Goal: Task Accomplishment & Management: Use online tool/utility

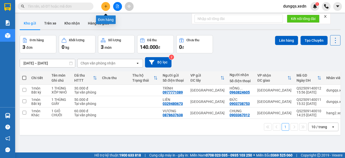
click at [105, 6] on icon "plus" at bounding box center [106, 7] width 4 height 4
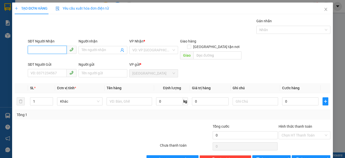
click at [30, 51] on input "SĐT Người Nhận" at bounding box center [47, 50] width 39 height 8
type input "0349966062"
click at [38, 61] on div "0349966062 - YẾN" at bounding box center [52, 60] width 42 height 6
type input "YẾN"
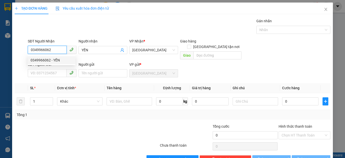
type input "130.000"
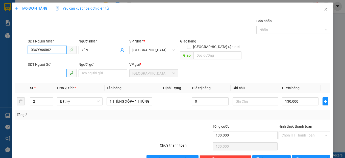
type input "0349966062"
click at [32, 69] on input "SĐT Người Gửi" at bounding box center [47, 73] width 39 height 8
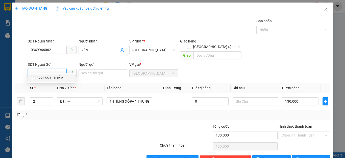
click at [39, 77] on div "0933221660 - THẮM" at bounding box center [52, 78] width 42 height 6
type input "0933221660"
type input "THẮM"
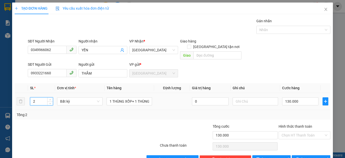
click at [36, 98] on input "2" at bounding box center [41, 102] width 22 height 8
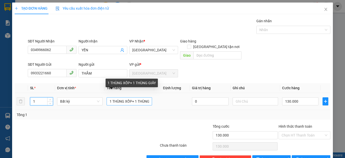
type input "1"
click at [149, 97] on input "1 THÙNG XỐP+ 1 THÙNG GIẤY" at bounding box center [129, 101] width 45 height 8
type input "0"
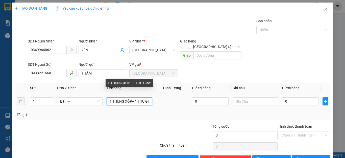
click at [148, 97] on input "1 THÙNG XỐP+ 1 THÙ GIẤY" at bounding box center [129, 101] width 45 height 8
click at [148, 97] on input "1 THÙNG XỐP+ 1 THÙ ẤY" at bounding box center [129, 101] width 45 height 8
click at [147, 97] on input "1 THÙNG XỐP+ 1 THÙ" at bounding box center [129, 101] width 45 height 8
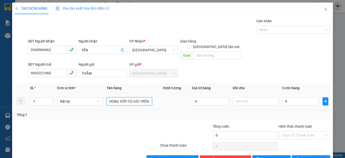
scroll to position [0, 6]
type input "1 THÙNG XỐP CÓ GÓI TRÊN"
click at [293, 97] on input "0" at bounding box center [300, 101] width 36 height 8
type input "1"
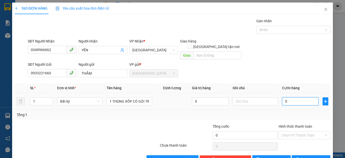
type input "1"
type input "10"
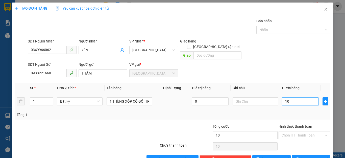
type input "100"
type input "100.000"
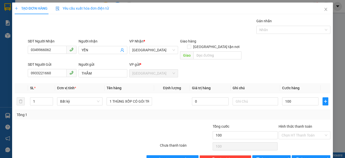
type input "100.000"
click at [304, 112] on div "Tổng: 1" at bounding box center [173, 115] width 312 height 6
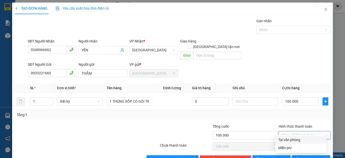
click at [301, 131] on input "Hình thức thanh toán" at bounding box center [303, 135] width 42 height 8
click at [296, 139] on div "Tại văn phòng" at bounding box center [300, 140] width 45 height 6
type input "0"
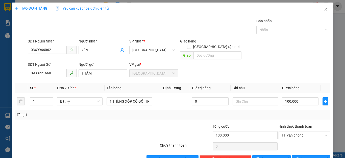
click at [299, 135] on div "Hình thức thanh toán Tại văn phòng" at bounding box center [305, 133] width 52 height 18
click at [303, 156] on span "[PERSON_NAME] và In" at bounding box center [318, 159] width 35 height 6
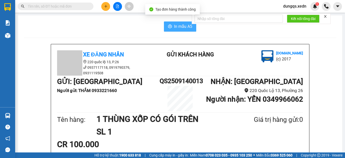
click at [178, 28] on span "In mẫu A5" at bounding box center [183, 26] width 18 height 6
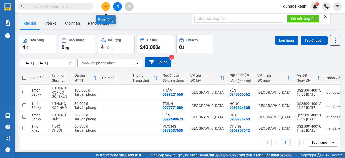
click at [105, 6] on icon "plus" at bounding box center [106, 7] width 4 height 4
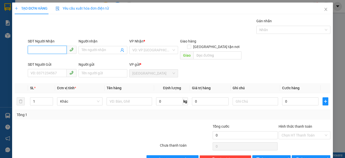
click at [30, 50] on input "SĐT Người Nhận" at bounding box center [47, 50] width 39 height 8
click at [42, 59] on div "0333563548 - QUYÊN" at bounding box center [52, 60] width 42 height 6
type input "0333563548"
type input "QUYÊN"
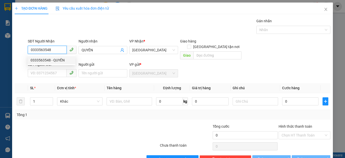
type input "40.000"
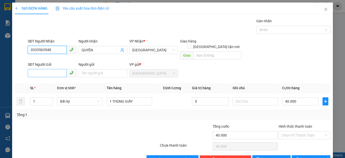
type input "0333563548"
click at [31, 69] on input "SĐT Người Gửi" at bounding box center [47, 73] width 39 height 8
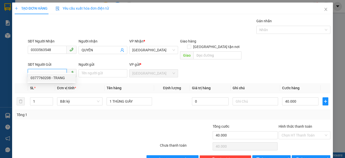
click at [37, 78] on div "0377760208 - TRANG" at bounding box center [52, 78] width 42 height 6
type input "0377760208"
type input "TRANG"
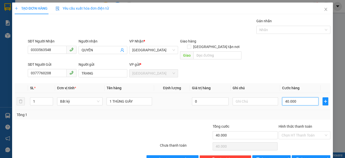
click at [296, 97] on input "40.000" at bounding box center [300, 101] width 36 height 8
type input "0"
type input "03"
type input "3"
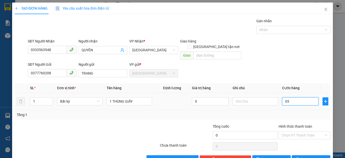
type input "3"
type input "35"
type input "035"
type input "35.000"
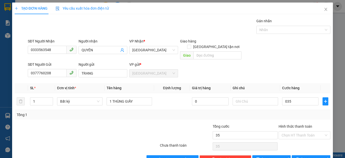
type input "35.000"
click at [304, 112] on div "Tổng: 1" at bounding box center [173, 115] width 312 height 6
click at [300, 131] on input "Hình thức thanh toán" at bounding box center [303, 135] width 42 height 8
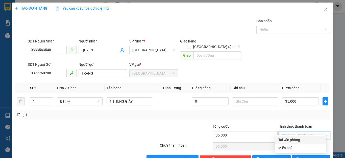
click at [294, 140] on div "Tại văn phòng" at bounding box center [300, 140] width 45 height 6
type input "0"
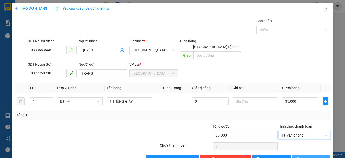
click at [299, 157] on icon "printer" at bounding box center [298, 159] width 4 height 4
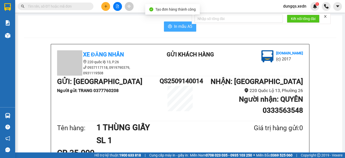
click at [176, 27] on span "In mẫu A5" at bounding box center [183, 26] width 18 height 6
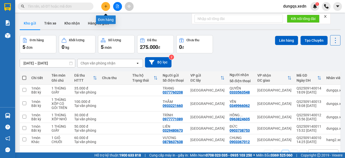
click at [105, 7] on icon "plus" at bounding box center [106, 7] width 4 height 4
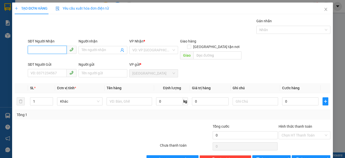
click at [31, 51] on input "SĐT Người Nhận" at bounding box center [47, 50] width 39 height 8
type input "0917009094"
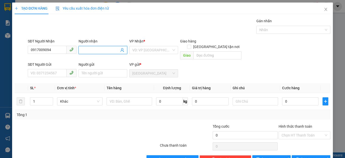
click at [82, 48] on input "Người nhận" at bounding box center [101, 50] width 38 height 6
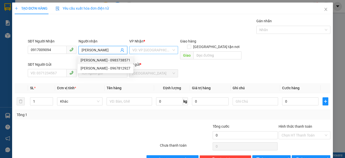
type input "[PERSON_NAME]"
click at [163, 51] on input "search" at bounding box center [151, 50] width 39 height 8
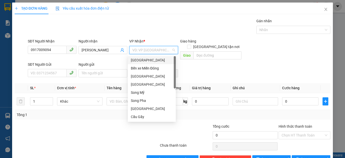
click at [143, 59] on div "[GEOGRAPHIC_DATA]" at bounding box center [152, 60] width 42 height 6
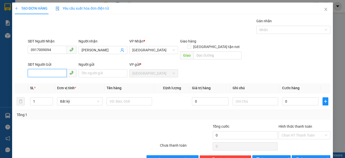
click at [31, 69] on input "SĐT Người Gửi" at bounding box center [47, 73] width 39 height 8
type input "0855346660"
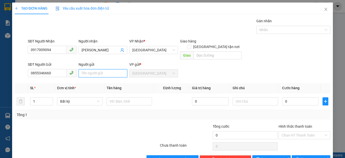
click at [81, 70] on input "Người gửi" at bounding box center [103, 73] width 49 height 8
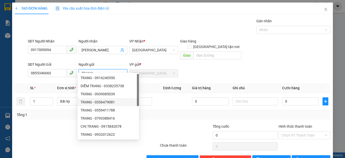
type input "TRANG"
drag, startPoint x: 175, startPoint y: 113, endPoint x: 155, endPoint y: 113, distance: 20.5
click at [175, 113] on div "Tổng: 1" at bounding box center [173, 115] width 316 height 10
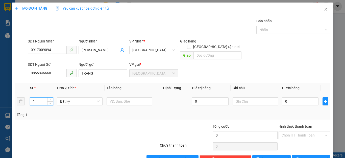
click at [36, 98] on input "1" at bounding box center [41, 102] width 22 height 8
type input "2"
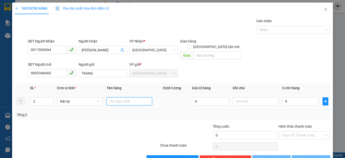
click at [111, 97] on input "text" at bounding box center [129, 101] width 45 height 8
type input "2 THÙNG XỐP"
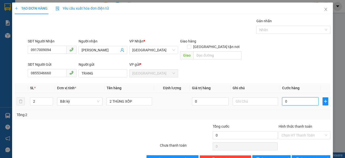
click at [292, 97] on input "0" at bounding box center [300, 101] width 36 height 8
type input "1"
type input "18"
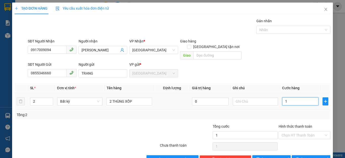
type input "18"
type input "180"
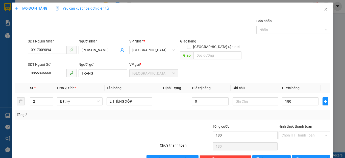
type input "180.000"
click at [309, 112] on div "Tổng: 2" at bounding box center [173, 115] width 312 height 6
drag, startPoint x: 310, startPoint y: 128, endPoint x: 308, endPoint y: 133, distance: 5.0
click at [310, 131] on input "Hình thức thanh toán" at bounding box center [303, 135] width 42 height 8
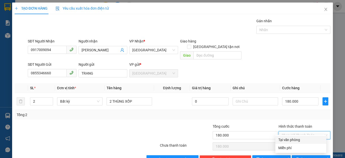
click at [298, 138] on div "Tại văn phòng" at bounding box center [300, 140] width 45 height 6
type input "0"
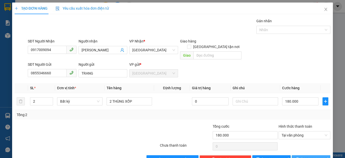
click at [303, 156] on span "[PERSON_NAME] và In" at bounding box center [318, 159] width 35 height 6
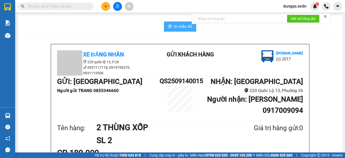
click at [176, 28] on span "In mẫu A5" at bounding box center [183, 26] width 18 height 6
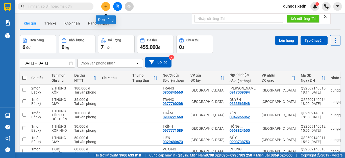
click at [106, 8] on icon "plus" at bounding box center [106, 7] width 4 height 4
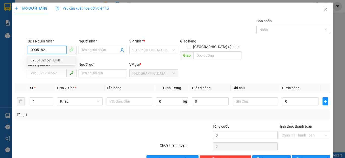
click at [41, 59] on div "0905182157 - LINH" at bounding box center [52, 60] width 42 height 6
type input "0905182157"
type input "LINH"
type input "40.000"
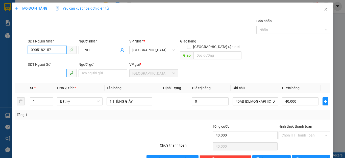
type input "0905182157"
click at [32, 69] on input "SĐT Người Gửi" at bounding box center [47, 73] width 39 height 8
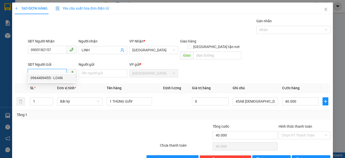
click at [38, 78] on div "0964409455 - LOAN" at bounding box center [52, 78] width 42 height 6
type input "0964409455"
type input "LOAN"
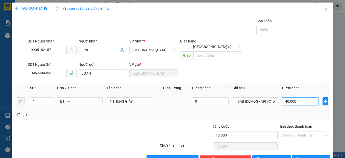
click at [297, 98] on input "40.000" at bounding box center [300, 101] width 36 height 8
type input "0"
type input "5"
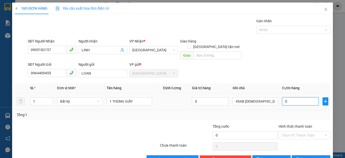
type input "5"
type input "05"
type input "50"
type input "050"
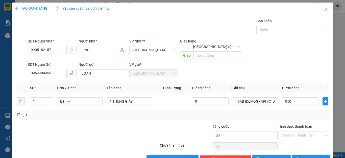
type input "50.000"
click at [302, 110] on div "Tổng: 1" at bounding box center [173, 115] width 316 height 10
click at [305, 131] on input "Hình thức thanh toán" at bounding box center [303, 135] width 42 height 8
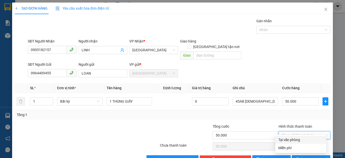
click at [295, 139] on div "Tại văn phòng" at bounding box center [300, 140] width 45 height 6
type input "0"
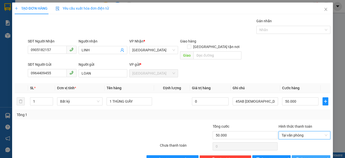
click at [296, 155] on button "[PERSON_NAME] và In" at bounding box center [311, 159] width 39 height 8
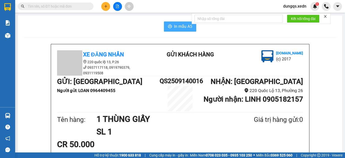
click at [177, 28] on span "In mẫu A5" at bounding box center [183, 26] width 18 height 6
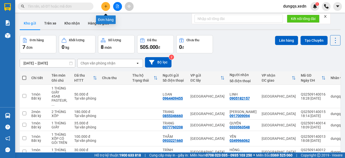
click at [106, 6] on icon "plus" at bounding box center [106, 7] width 4 height 4
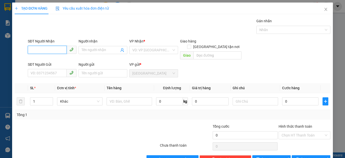
click at [30, 50] on input "SĐT Người Nhận" at bounding box center [47, 50] width 39 height 8
type input "0386841427"
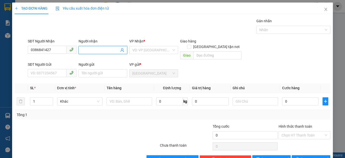
click at [82, 51] on input "Người nhận" at bounding box center [101, 50] width 38 height 6
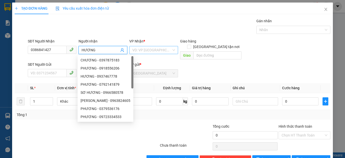
type input "HƯƠNG"
click at [167, 50] on input "search" at bounding box center [151, 50] width 39 height 8
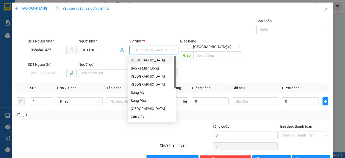
click at [138, 61] on div "[GEOGRAPHIC_DATA]" at bounding box center [152, 60] width 42 height 6
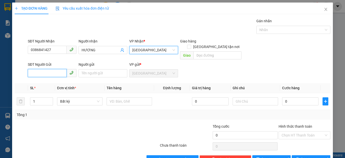
click at [30, 69] on input "SĐT Người Gửi" at bounding box center [47, 73] width 39 height 8
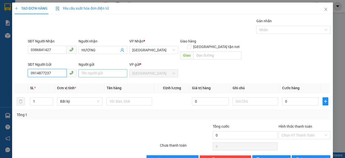
type input "0914877237"
click at [82, 70] on input "Người gửi" at bounding box center [103, 73] width 49 height 8
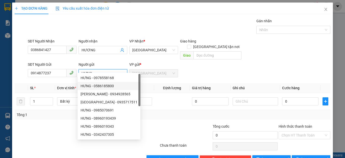
type input "HƯNG"
click at [171, 112] on div "Tổng: 1" at bounding box center [173, 115] width 316 height 10
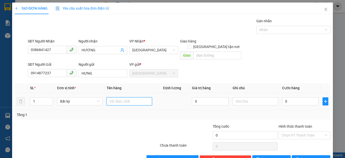
click at [115, 97] on input "text" at bounding box center [129, 101] width 45 height 8
type input "1 BÌ GIẤY TỜ"
click at [293, 98] on input "0" at bounding box center [300, 101] width 36 height 8
type input "3"
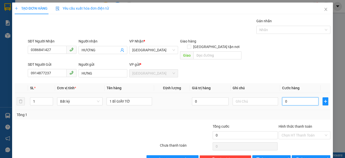
type input "3"
type input "30"
type input "30.000"
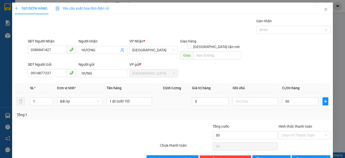
type input "30.000"
click at [300, 110] on div "Tổng: 1" at bounding box center [173, 115] width 316 height 10
click at [297, 131] on input "Hình thức thanh toán" at bounding box center [303, 135] width 42 height 8
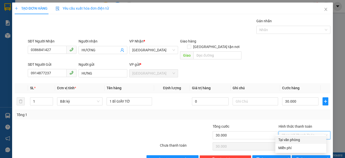
click at [294, 139] on div "Tại văn phòng" at bounding box center [300, 140] width 45 height 6
type input "0"
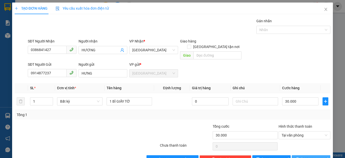
click at [299, 157] on icon "printer" at bounding box center [298, 159] width 4 height 4
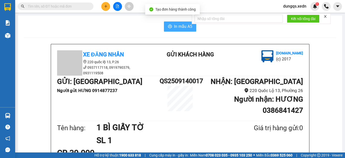
click at [175, 29] on span "In mẫu A5" at bounding box center [183, 26] width 18 height 6
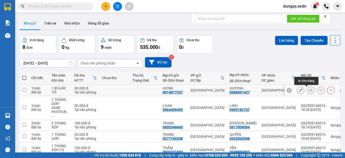
click at [309, 91] on icon at bounding box center [311, 90] width 4 height 4
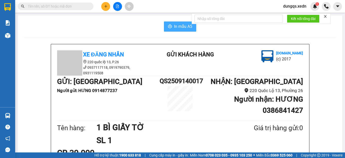
click at [174, 26] on span "In mẫu A5" at bounding box center [183, 26] width 18 height 6
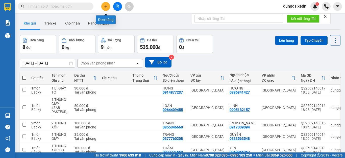
click at [106, 6] on icon "plus" at bounding box center [105, 6] width 3 height 0
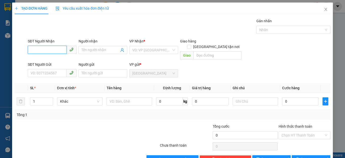
click at [30, 50] on input "SĐT Người Nhận" at bounding box center [47, 50] width 39 height 8
type input "0937786078"
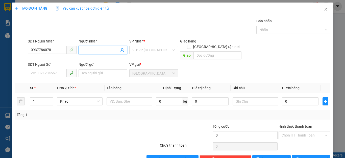
click at [83, 50] on input "Người nhận" at bounding box center [101, 50] width 38 height 6
type input "[PERSON_NAME]"
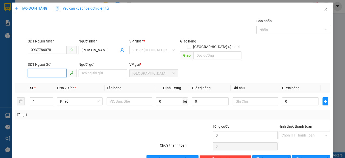
click at [30, 69] on input "SĐT Người Gửi" at bounding box center [47, 73] width 39 height 8
click at [51, 69] on input "09399609100" at bounding box center [47, 73] width 39 height 8
type input "09399609102"
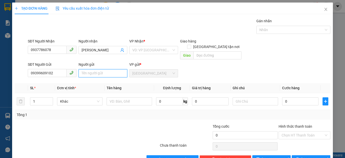
click at [81, 69] on input "Người gửi" at bounding box center [103, 73] width 49 height 8
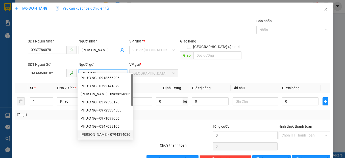
type input "PHƯƠNG"
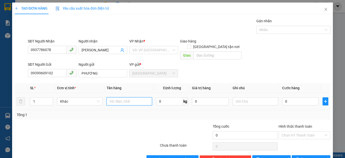
click at [110, 97] on input "text" at bounding box center [129, 101] width 45 height 8
type input "1 THÙNG GIẤY"
click at [290, 97] on input "0" at bounding box center [300, 101] width 36 height 8
type input "1"
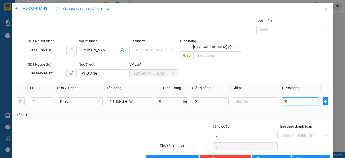
type input "1"
type input "10"
type input "100"
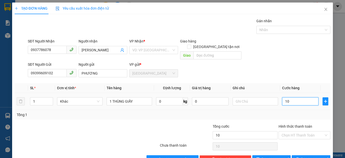
type input "100"
type input "100.000"
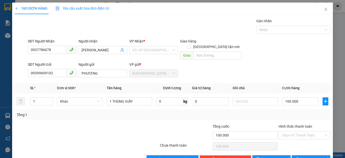
click at [303, 110] on div "Tổng: 1" at bounding box center [173, 115] width 316 height 10
click at [271, 156] on span "[PERSON_NAME]" at bounding box center [275, 159] width 27 height 6
drag, startPoint x: 167, startPoint y: 47, endPoint x: 163, endPoint y: 53, distance: 6.7
click at [167, 47] on input "search" at bounding box center [151, 50] width 39 height 8
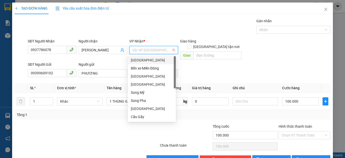
click at [145, 60] on div "[GEOGRAPHIC_DATA]" at bounding box center [152, 60] width 42 height 6
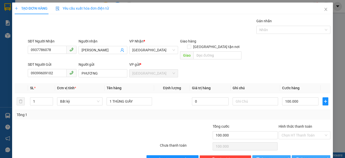
drag, startPoint x: 274, startPoint y: 154, endPoint x: 304, endPoint y: 153, distance: 30.1
click at [304, 155] on div "Lưu nháp Xóa Thông tin [PERSON_NAME] và In" at bounding box center [172, 159] width 317 height 8
click at [304, 156] on span "[PERSON_NAME] và In" at bounding box center [318, 159] width 35 height 6
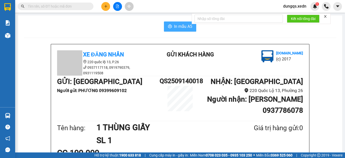
click at [176, 28] on span "In mẫu A5" at bounding box center [183, 26] width 18 height 6
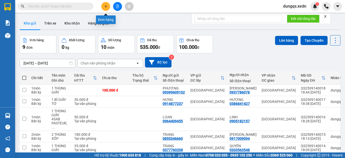
click at [104, 6] on icon "plus" at bounding box center [106, 7] width 4 height 4
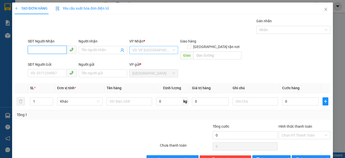
click at [130, 50] on div "VD: VP [GEOGRAPHIC_DATA]" at bounding box center [153, 50] width 49 height 8
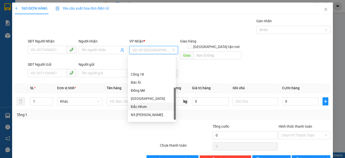
scroll to position [71, 0]
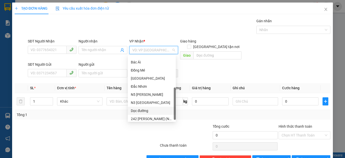
click at [142, 110] on div "Dọc đường" at bounding box center [152, 111] width 42 height 6
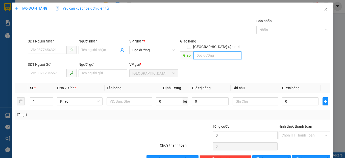
click at [195, 51] on input "text" at bounding box center [218, 55] width 48 height 8
click at [218, 51] on input "CẦU VƯƠT" at bounding box center [218, 55] width 48 height 8
type input "CẦU VƯƠT LINH XUÂN"
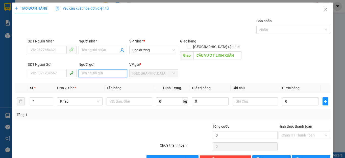
click at [80, 70] on input "Người gửi" at bounding box center [103, 73] width 49 height 8
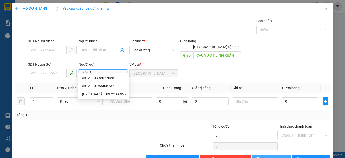
type input "BÁC ÁI"
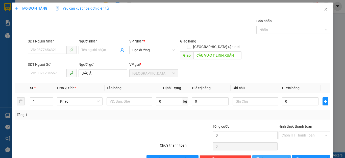
drag, startPoint x: 277, startPoint y: 155, endPoint x: 110, endPoint y: 141, distance: 168.0
click at [145, 155] on div "Lưu nháp Xóa Thông tin [PERSON_NAME] và In" at bounding box center [172, 159] width 317 height 8
click at [108, 97] on input "text" at bounding box center [129, 101] width 45 height 8
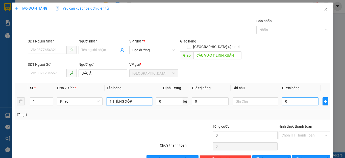
type input "1 THÙNG XỐP"
click at [287, 97] on input "0" at bounding box center [300, 101] width 36 height 8
type input "1"
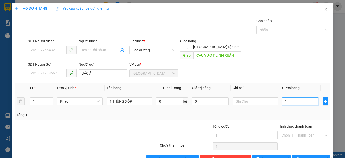
type input "10"
type input "100"
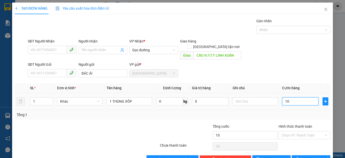
type input "100"
type input "100.000"
click at [299, 112] on div "Tổng: 1" at bounding box center [173, 115] width 312 height 6
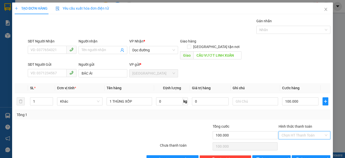
click at [300, 131] on input "Hình thức thanh toán" at bounding box center [303, 135] width 42 height 8
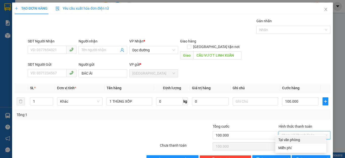
click at [289, 141] on div "Tại văn phòng" at bounding box center [300, 140] width 45 height 6
type input "0"
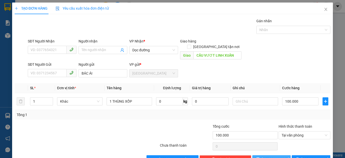
click at [277, 155] on button "[PERSON_NAME]" at bounding box center [271, 159] width 39 height 8
type input "0"
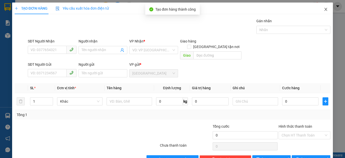
click at [324, 10] on icon "close" at bounding box center [326, 9] width 4 height 4
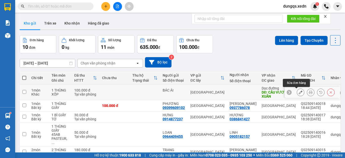
click at [299, 92] on icon at bounding box center [301, 92] width 4 height 4
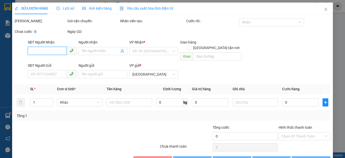
type input "CẦU VƯƠT LINH XUÂN"
type input "BÁC ÁI"
type input "100.000"
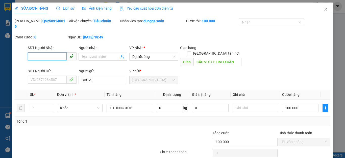
click at [30, 52] on input "SĐT Người Nhận" at bounding box center [47, 56] width 39 height 8
type input "0899513796"
click at [84, 54] on input "Người nhận" at bounding box center [101, 57] width 38 height 6
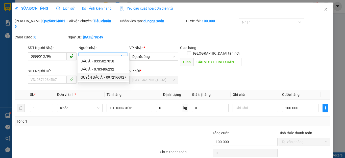
scroll to position [11, 0]
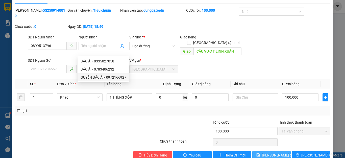
click at [270, 152] on span "[PERSON_NAME] thay đổi" at bounding box center [282, 155] width 40 height 6
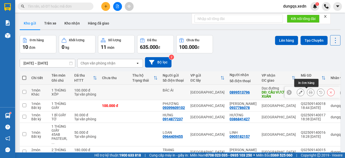
click at [309, 93] on icon at bounding box center [311, 92] width 4 height 4
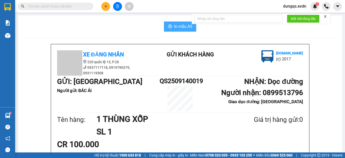
click at [177, 28] on span "In mẫu A5" at bounding box center [183, 26] width 18 height 6
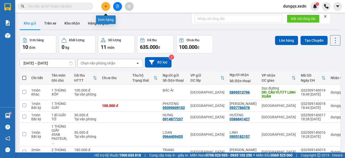
click at [105, 7] on icon "plus" at bounding box center [106, 7] width 4 height 4
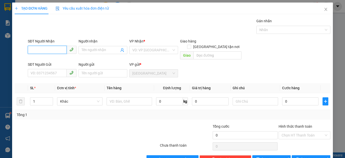
click at [30, 50] on input "SĐT Người Nhận" at bounding box center [47, 50] width 39 height 8
type input "0347828039"
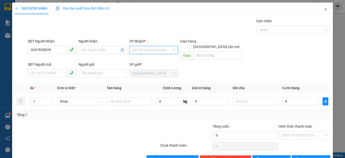
click at [153, 50] on input "search" at bounding box center [151, 50] width 39 height 8
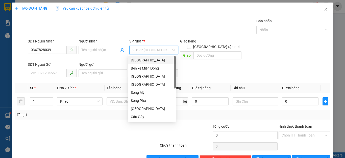
click at [139, 61] on div "[GEOGRAPHIC_DATA]" at bounding box center [152, 60] width 42 height 6
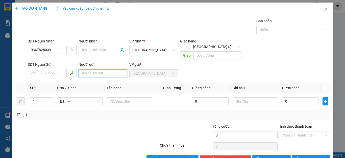
click at [82, 69] on input "Người gửi" at bounding box center [103, 73] width 49 height 8
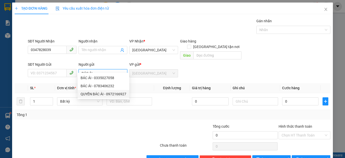
type input "BÁC ÁI"
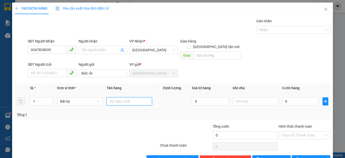
click at [109, 97] on input "text" at bounding box center [129, 101] width 45 height 8
type input "1 THÙNG XỐP"
click at [276, 155] on button "[PERSON_NAME]" at bounding box center [271, 159] width 39 height 8
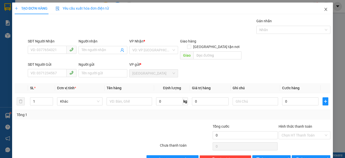
click at [325, 8] on icon "close" at bounding box center [326, 9] width 3 height 3
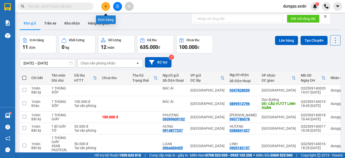
click at [104, 6] on icon "plus" at bounding box center [106, 7] width 4 height 4
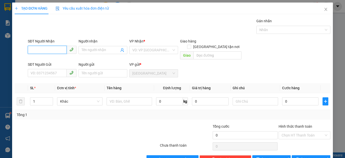
click at [31, 50] on input "SĐT Người Nhận" at bounding box center [47, 50] width 39 height 8
type input "0397414493"
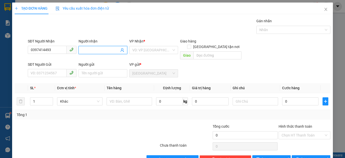
click at [82, 50] on input "Người nhận" at bounding box center [101, 50] width 38 height 6
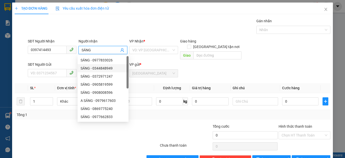
type input "SÁNG"
click at [147, 83] on th "Tên hàng" at bounding box center [130, 88] width 50 height 10
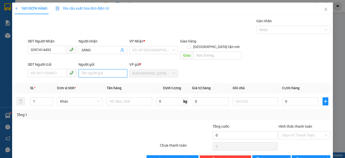
click at [81, 69] on input "Người gửi" at bounding box center [103, 73] width 49 height 8
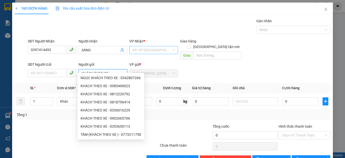
type input "KHÁCH THEO XE"
click at [166, 49] on input "search" at bounding box center [151, 50] width 39 height 8
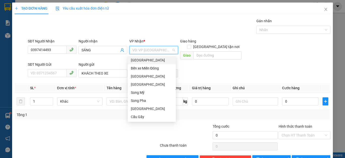
click at [145, 60] on div "[GEOGRAPHIC_DATA]" at bounding box center [152, 60] width 42 height 6
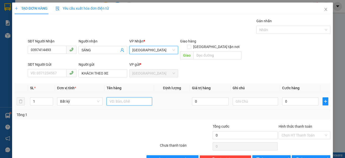
click at [108, 97] on input "text" at bounding box center [129, 101] width 45 height 8
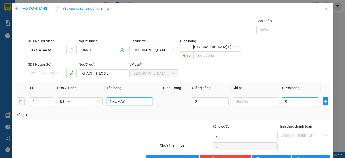
type input "1 XE MÁY"
click at [290, 98] on input "0" at bounding box center [300, 101] width 36 height 8
type input "4"
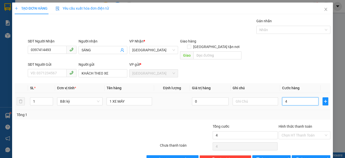
type input "40"
type input "400"
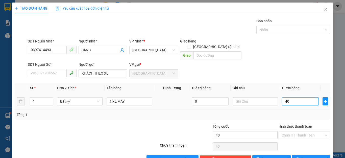
type input "400"
type input "400.000"
click at [296, 112] on div "Tổng: 1" at bounding box center [173, 115] width 312 height 6
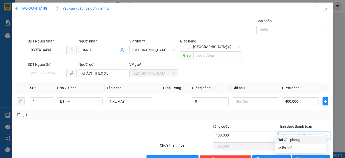
click at [303, 131] on input "Hình thức thanh toán" at bounding box center [303, 135] width 42 height 8
click at [296, 139] on div "Tại văn phòng" at bounding box center [300, 140] width 45 height 6
type input "0"
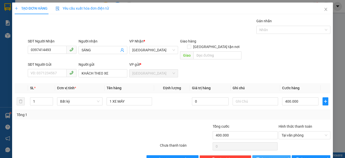
click at [276, 155] on button "[PERSON_NAME]" at bounding box center [271, 159] width 39 height 8
type input "0"
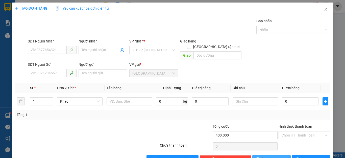
type input "0"
click at [324, 10] on icon "close" at bounding box center [326, 9] width 4 height 4
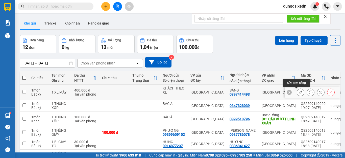
click at [299, 92] on icon at bounding box center [301, 92] width 4 height 4
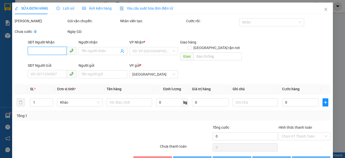
type input "0397414493"
type input "SÁNG"
type input "KHÁCH THEO XE"
type input "400.000"
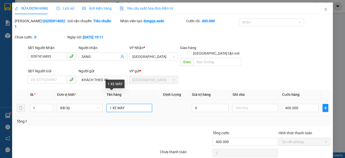
click at [127, 104] on input "1 XE MÁY" at bounding box center [129, 108] width 45 height 8
type input "1 XE MÁY 85SA - 015.51"
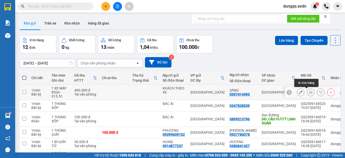
click at [309, 92] on icon at bounding box center [311, 92] width 4 height 4
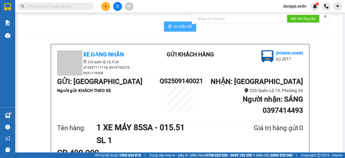
click at [176, 27] on span "In mẫu A5" at bounding box center [183, 26] width 18 height 6
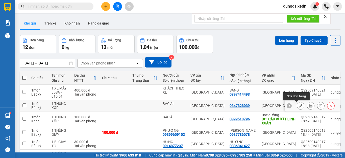
click at [299, 105] on icon at bounding box center [301, 106] width 4 height 4
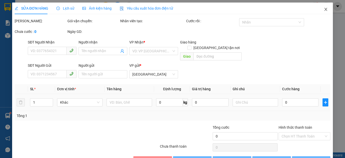
click at [325, 10] on icon "close" at bounding box center [326, 9] width 3 height 3
type input "0347828039"
type input "BÁC ÁI"
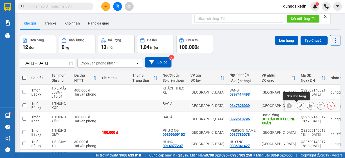
click at [299, 104] on icon at bounding box center [301, 106] width 4 height 4
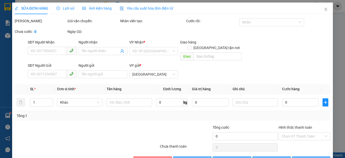
type input "0347828039"
type input "BÁC ÁI"
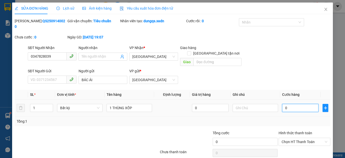
click at [289, 104] on input "0" at bounding box center [300, 108] width 36 height 8
type input "5"
type input "50"
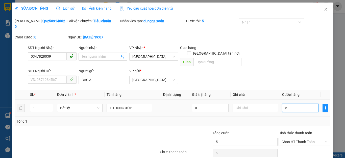
type input "50"
type input "50.000"
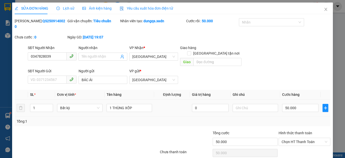
click at [307, 105] on td "50.000" at bounding box center [300, 108] width 40 height 17
click at [300, 138] on span "Chọn HT Thanh Toán" at bounding box center [305, 142] width 46 height 8
click at [291, 140] on div "Tại văn phòng" at bounding box center [300, 141] width 45 height 6
type input "0"
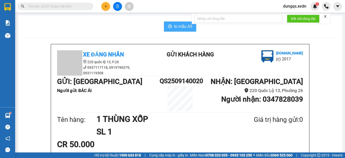
click at [180, 25] on span "In mẫu A5" at bounding box center [183, 26] width 18 height 6
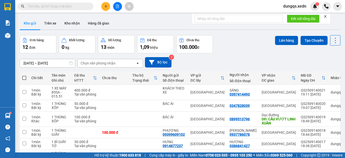
drag, startPoint x: 24, startPoint y: 78, endPoint x: 33, endPoint y: 74, distance: 10.2
click at [24, 77] on span at bounding box center [24, 78] width 4 height 4
click at [24, 75] on input "checkbox" at bounding box center [24, 75] width 0 height 0
checkbox input "true"
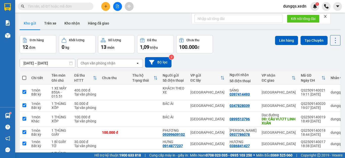
checkbox input "true"
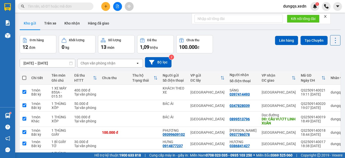
checkbox input "true"
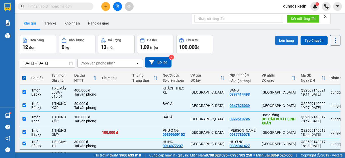
click at [282, 42] on button "Lên hàng" at bounding box center [286, 40] width 23 height 9
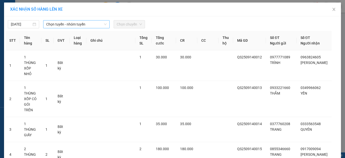
click at [80, 23] on span "Chọn tuyến - nhóm tuyến" at bounding box center [76, 24] width 60 height 8
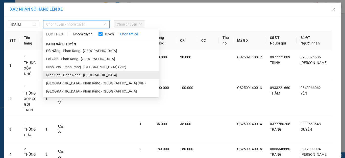
click at [72, 74] on li "Ninh Sơn - Phan Rang - [GEOGRAPHIC_DATA]" at bounding box center [101, 75] width 116 height 8
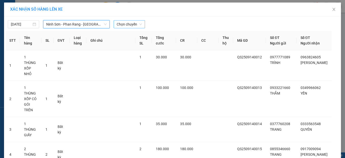
click at [123, 24] on span "Chọn chuyến" at bounding box center [129, 24] width 25 height 8
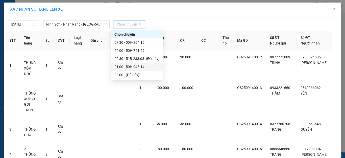
click at [134, 66] on div "21:00 - 50H-945.14" at bounding box center [136, 67] width 45 height 6
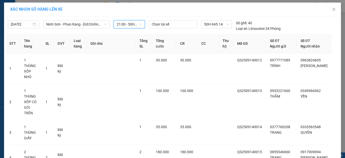
scroll to position [143, 0]
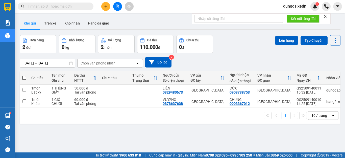
click at [24, 77] on span at bounding box center [24, 78] width 4 height 4
click at [24, 75] on input "checkbox" at bounding box center [24, 75] width 0 height 0
checkbox input "true"
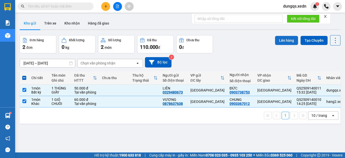
click at [278, 41] on button "Lên hàng" at bounding box center [286, 40] width 23 height 9
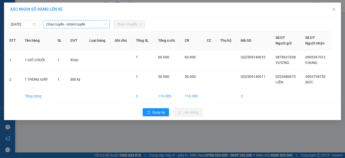
click at [101, 24] on span "Chọn tuyến - nhóm tuyến" at bounding box center [76, 24] width 60 height 8
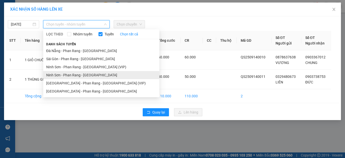
click at [81, 74] on li "Ninh Sơn - Phan Rang - [GEOGRAPHIC_DATA]" at bounding box center [101, 75] width 116 height 8
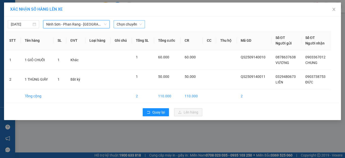
click at [134, 25] on span "Chọn chuyến" at bounding box center [129, 24] width 25 height 8
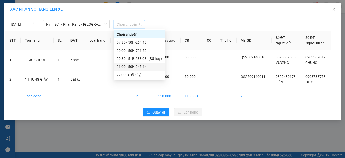
click at [143, 66] on div "21:00 - 50H-945.14" at bounding box center [139, 67] width 45 height 6
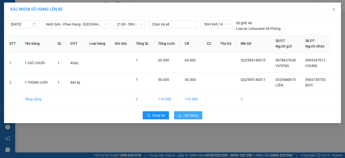
click at [184, 115] on span "Lên hàng" at bounding box center [191, 115] width 15 height 6
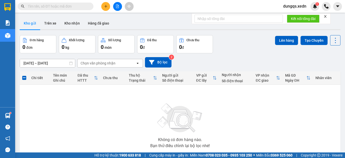
click at [326, 15] on icon "close" at bounding box center [326, 17] width 4 height 4
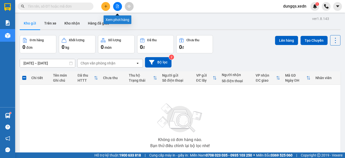
click at [116, 7] on icon "file-add" at bounding box center [118, 7] width 4 height 4
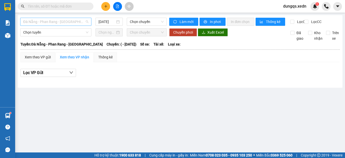
click at [78, 22] on span "Đà Nẵng - Phan Rang - [GEOGRAPHIC_DATA]" at bounding box center [55, 22] width 65 height 8
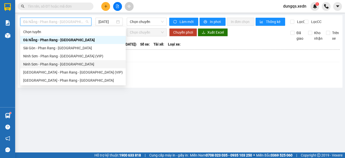
click at [68, 63] on div "Ninh Sơn - Phan Rang - [GEOGRAPHIC_DATA]" at bounding box center [73, 64] width 100 height 6
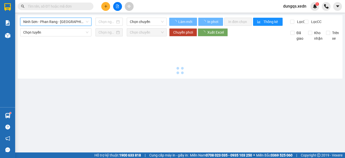
type input "[DATE]"
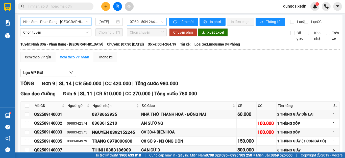
click at [136, 20] on span "07:30 - 50H-264.19" at bounding box center [147, 22] width 34 height 8
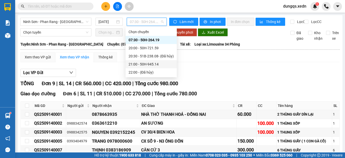
click at [151, 62] on div "21:00 - 50H-945.14" at bounding box center [151, 64] width 45 height 6
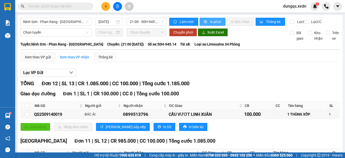
click at [210, 22] on span "In phơi" at bounding box center [216, 22] width 12 height 6
click at [106, 5] on icon "plus" at bounding box center [106, 7] width 4 height 4
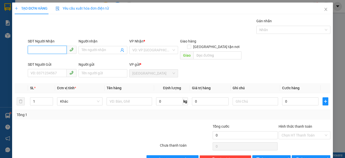
click at [31, 50] on input "SĐT Người Nhận" at bounding box center [47, 50] width 39 height 8
type input "0345645850"
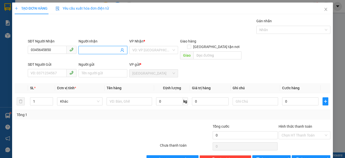
click at [82, 50] on input "Người nhận" at bounding box center [101, 50] width 38 height 6
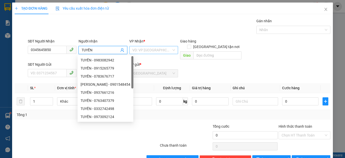
type input "TUYỀN"
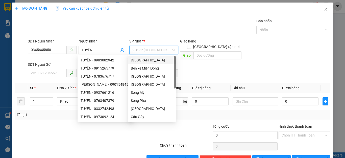
click at [152, 50] on input "search" at bounding box center [151, 50] width 39 height 8
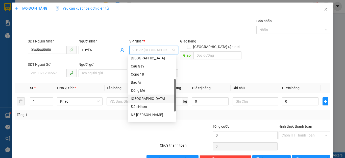
scroll to position [73, 0]
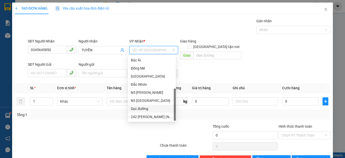
click at [144, 108] on div "Dọc đường" at bounding box center [152, 109] width 42 height 6
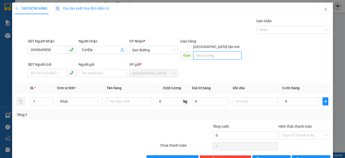
click at [194, 51] on input "text" at bounding box center [218, 55] width 48 height 8
type input "PHAN THIẾT"
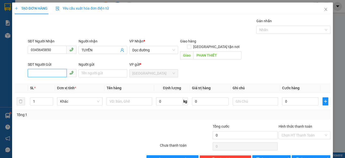
click at [30, 69] on input "SĐT Người Gửi" at bounding box center [47, 73] width 39 height 8
click at [45, 76] on div "0867911264 - TRÂM" at bounding box center [52, 78] width 42 height 6
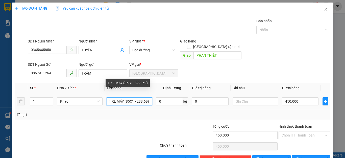
scroll to position [0, 0]
drag, startPoint x: 150, startPoint y: 95, endPoint x: 111, endPoint y: 97, distance: 38.4
click at [111, 97] on input "1 XE MÁY (85C1 - 288.69)" at bounding box center [129, 101] width 45 height 8
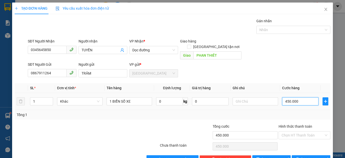
click at [296, 98] on input "450.000" at bounding box center [300, 101] width 36 height 8
click at [301, 112] on div "Tổng: 1" at bounding box center [173, 115] width 312 height 6
click at [270, 156] on span "[PERSON_NAME]" at bounding box center [275, 159] width 27 height 6
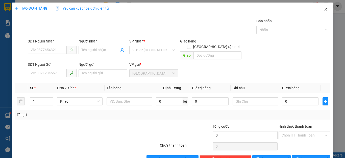
click at [324, 8] on icon "close" at bounding box center [326, 9] width 4 height 4
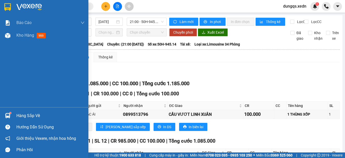
click at [7, 8] on img at bounding box center [7, 7] width 7 height 8
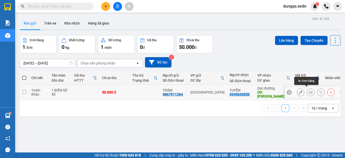
click at [309, 90] on icon at bounding box center [311, 92] width 4 height 4
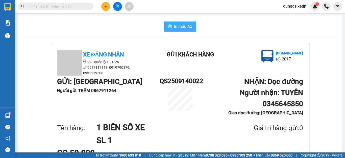
click at [178, 27] on span "In mẫu A5" at bounding box center [183, 26] width 18 height 6
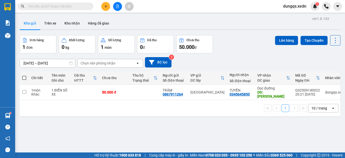
click at [298, 5] on span "dungqs.xedn" at bounding box center [294, 6] width 31 height 6
click at [289, 15] on span "Đăng xuất" at bounding box center [297, 16] width 21 height 6
